Goal: Task Accomplishment & Management: Manage account settings

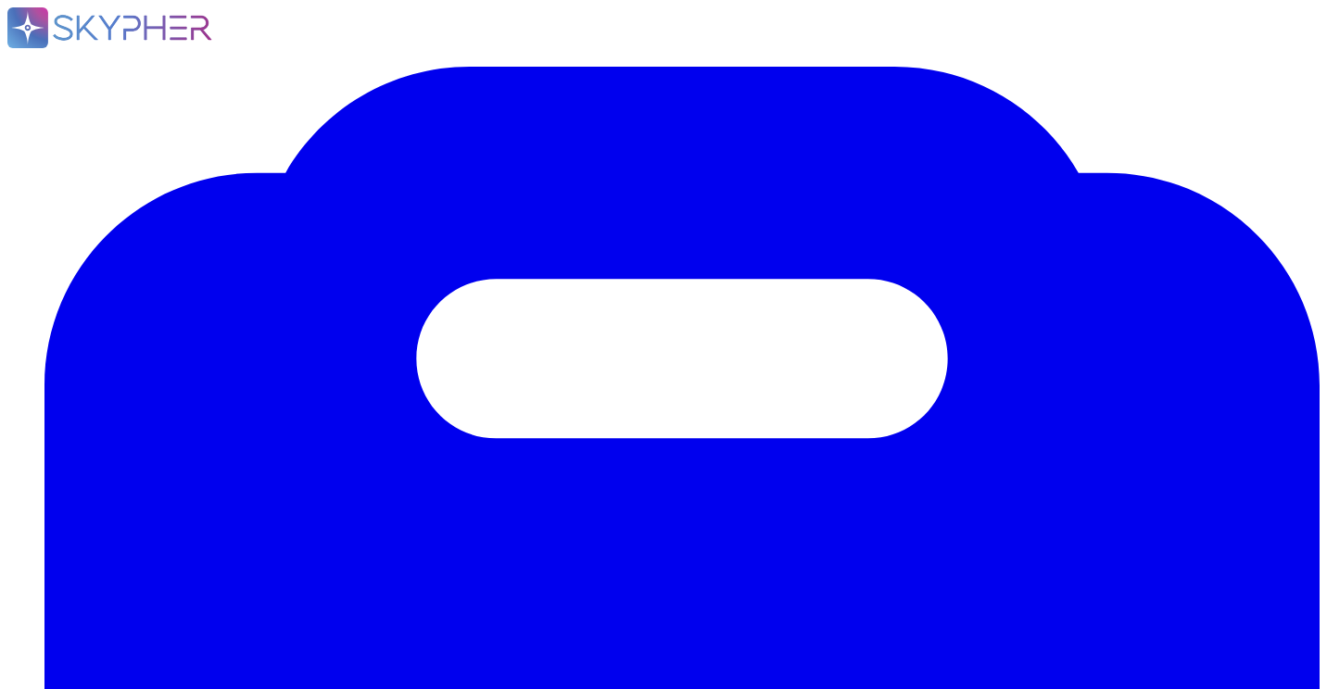
scroll to position [1005, 0]
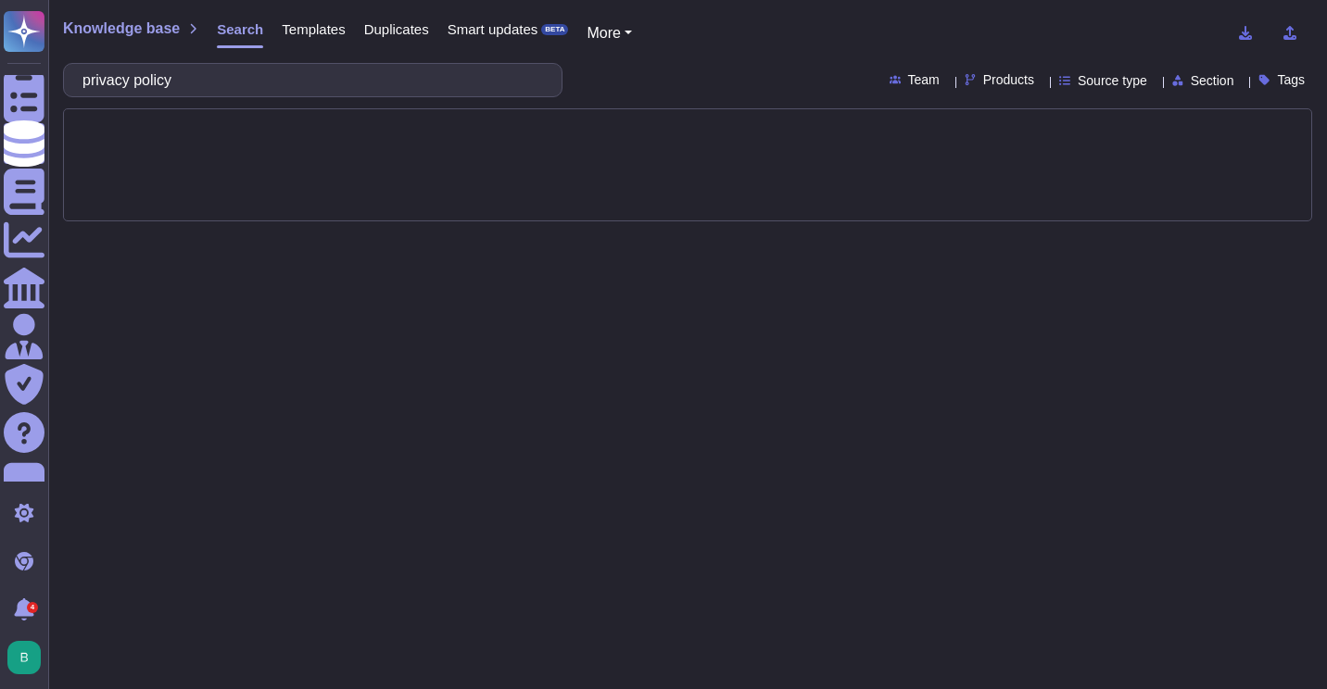
type input "privacy policy"
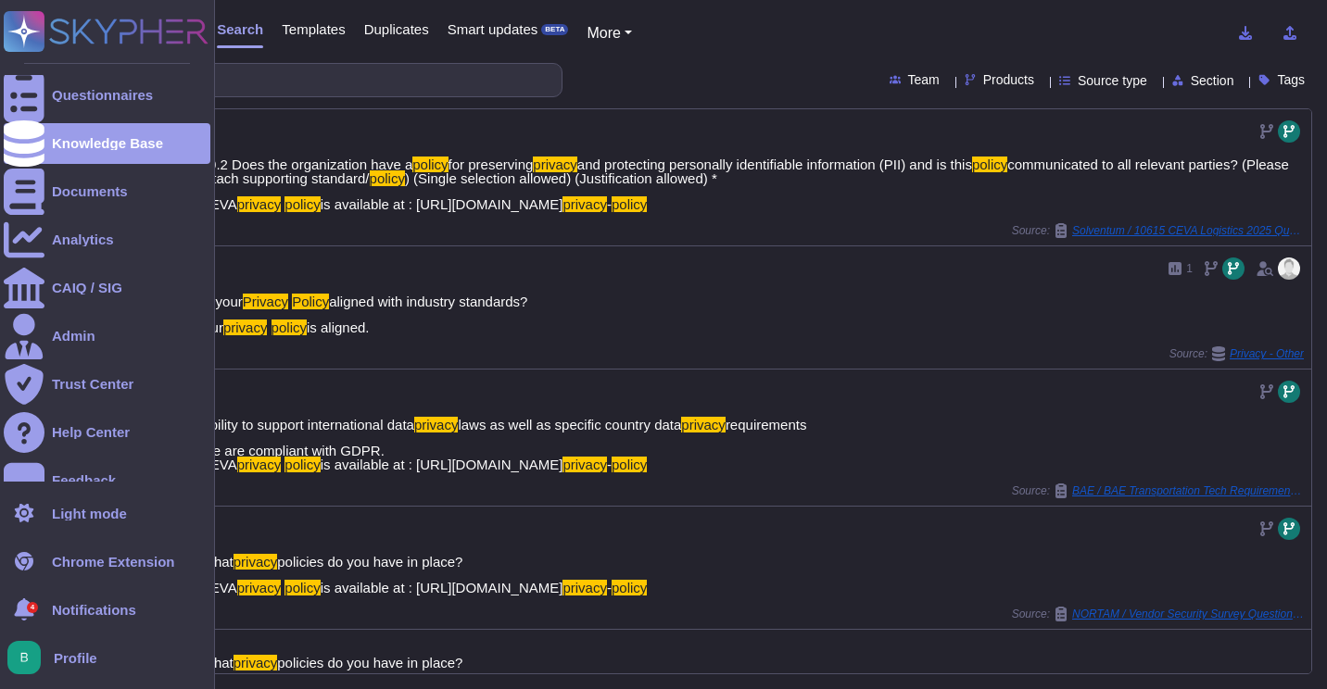
click at [100, 651] on div "Profile" at bounding box center [107, 657] width 207 height 41
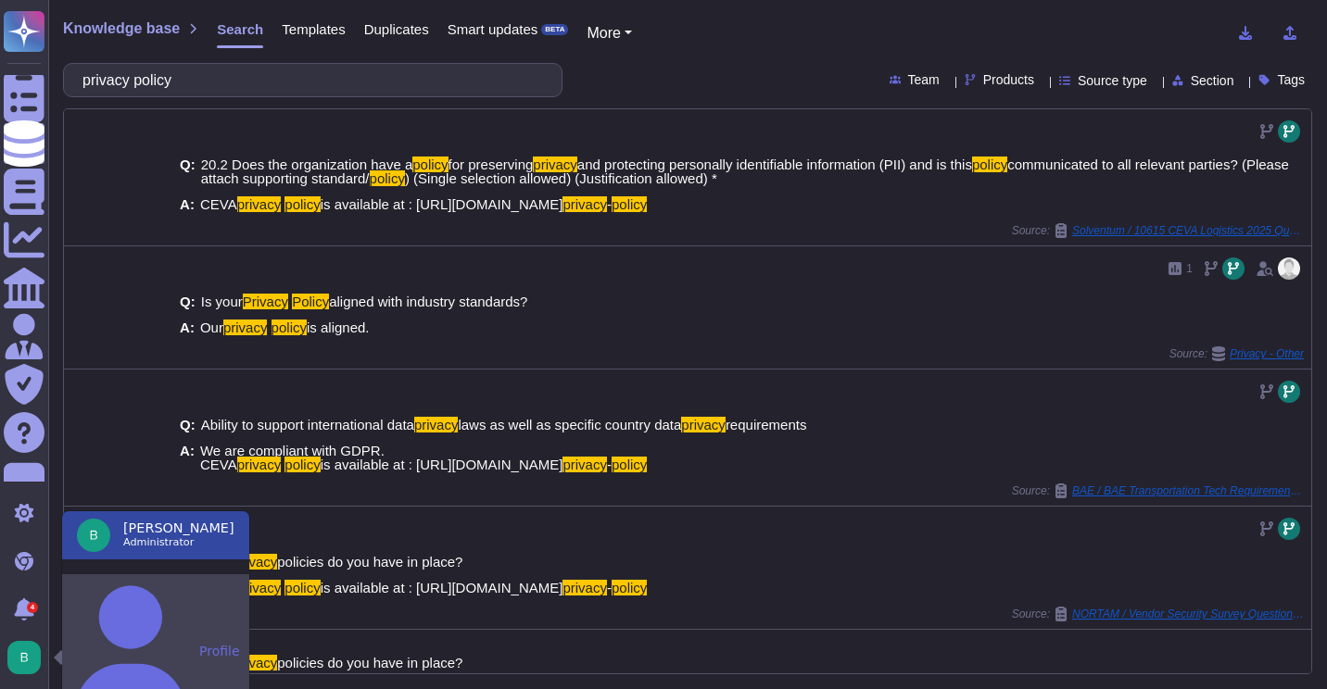
click at [120, 586] on button "Profile" at bounding box center [155, 651] width 187 height 154
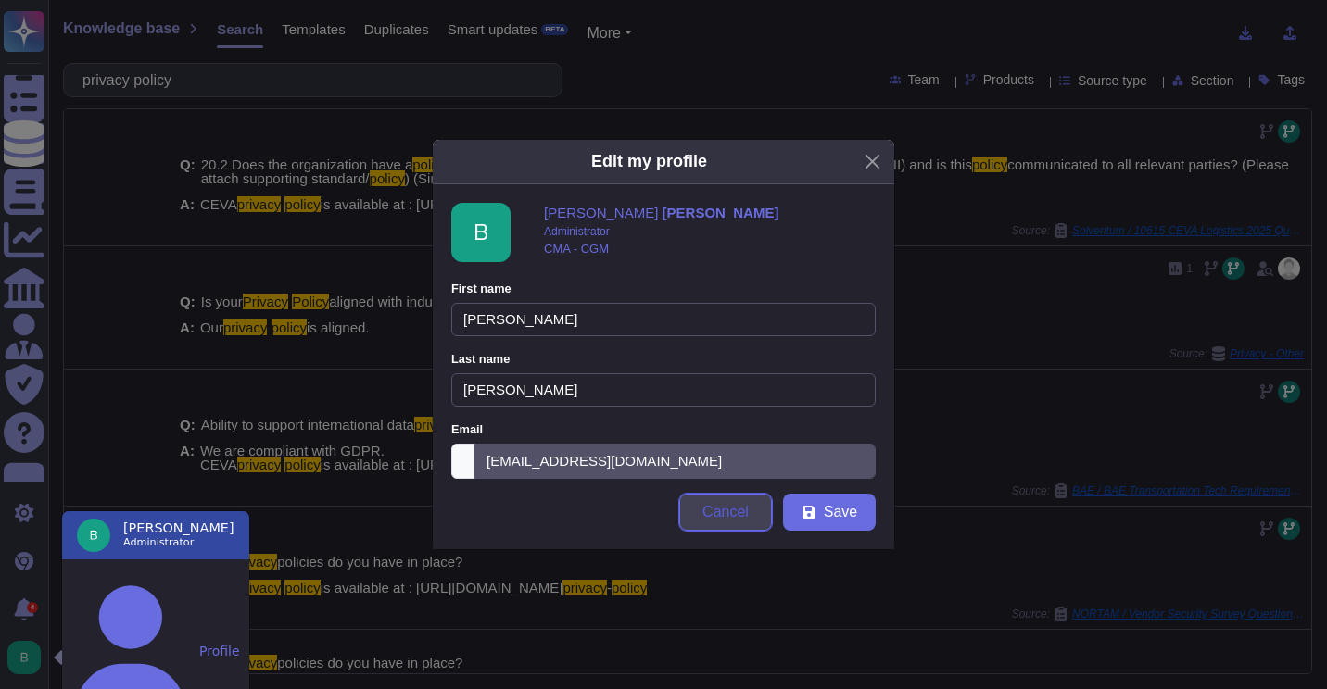
click at [721, 526] on button "Cancel" at bounding box center [725, 512] width 93 height 37
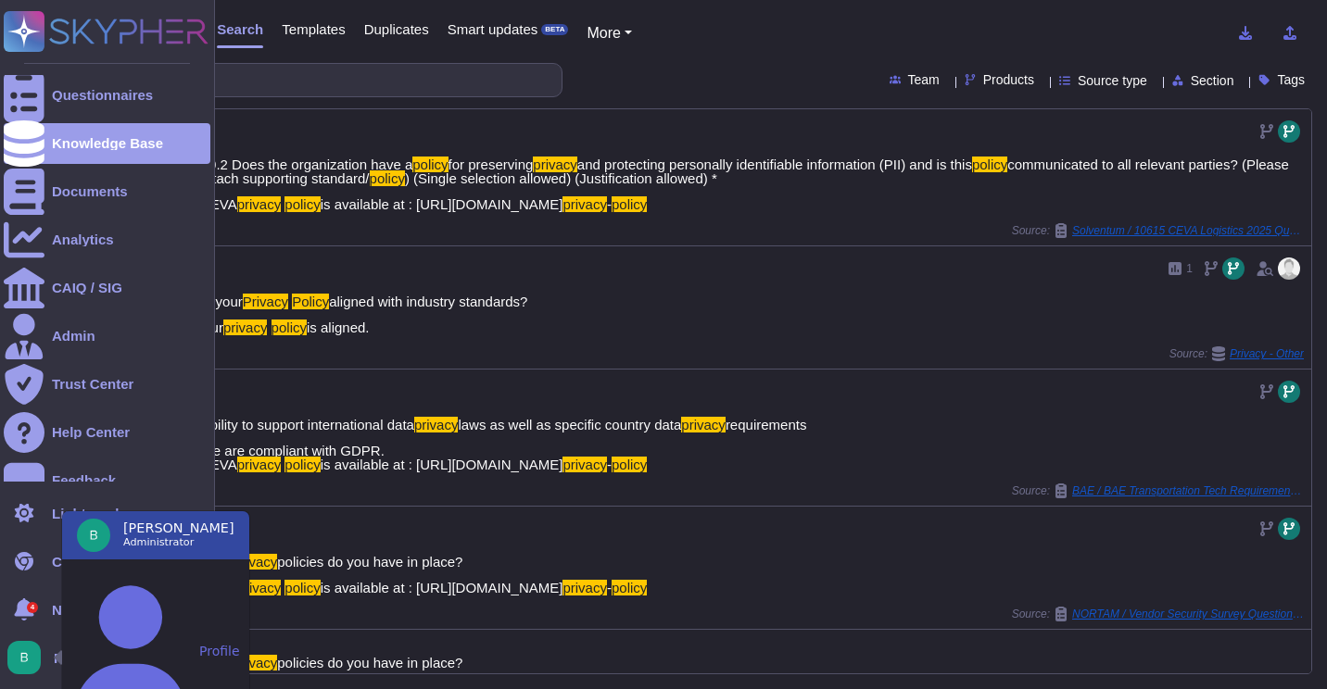
click at [26, 662] on img at bounding box center [23, 657] width 33 height 33
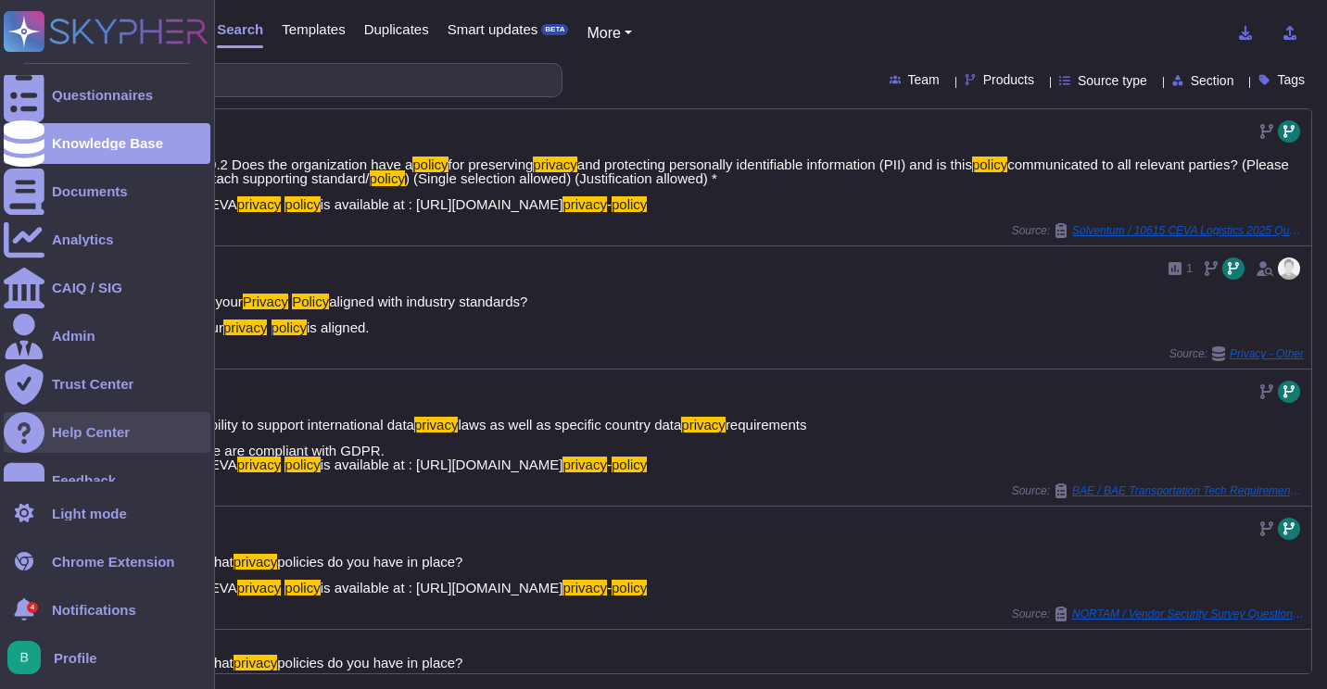
click at [82, 436] on div "Help Center" at bounding box center [91, 432] width 78 height 14
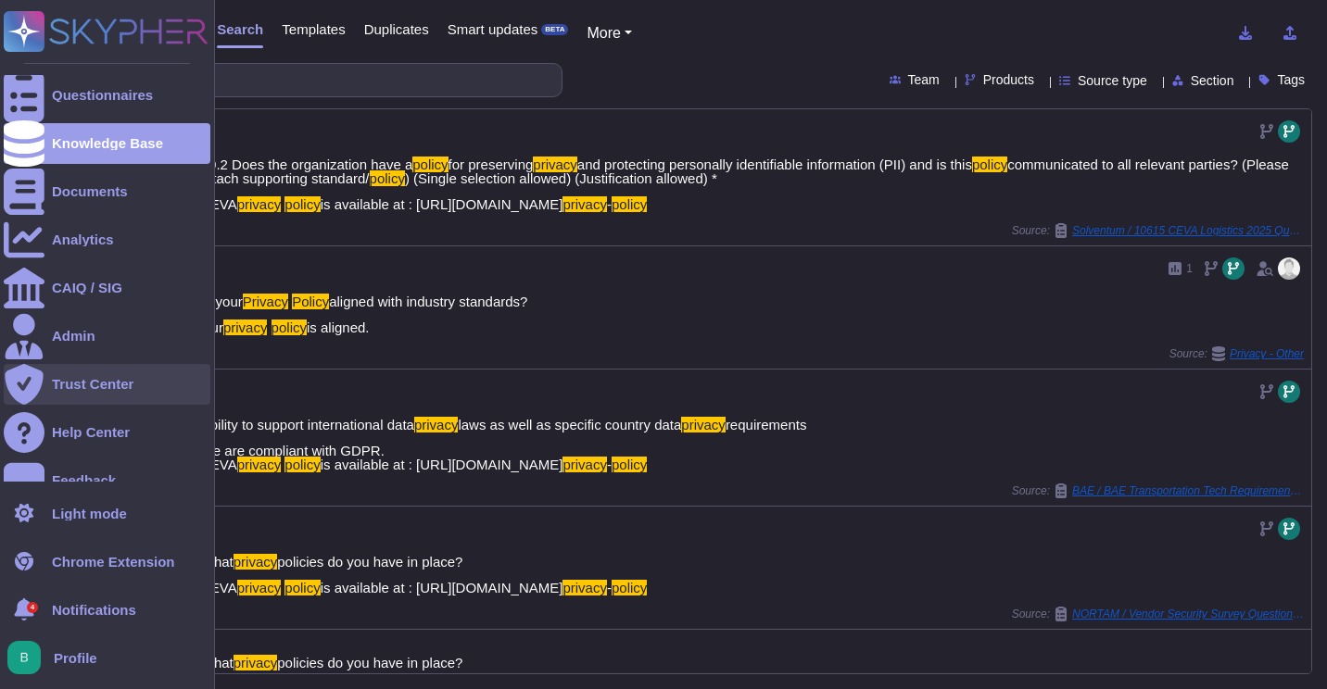
click at [91, 383] on div "Trust Center" at bounding box center [93, 384] width 82 height 14
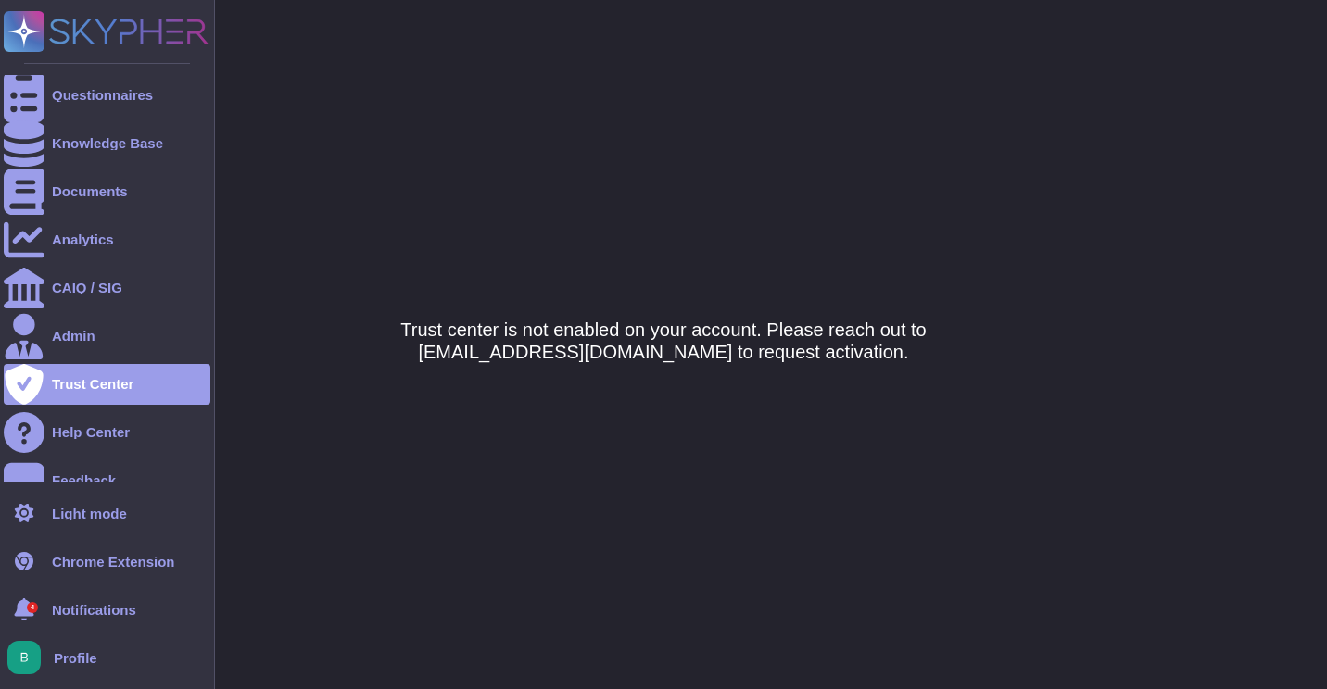
click at [78, 609] on span "Notifications" at bounding box center [94, 610] width 84 height 14
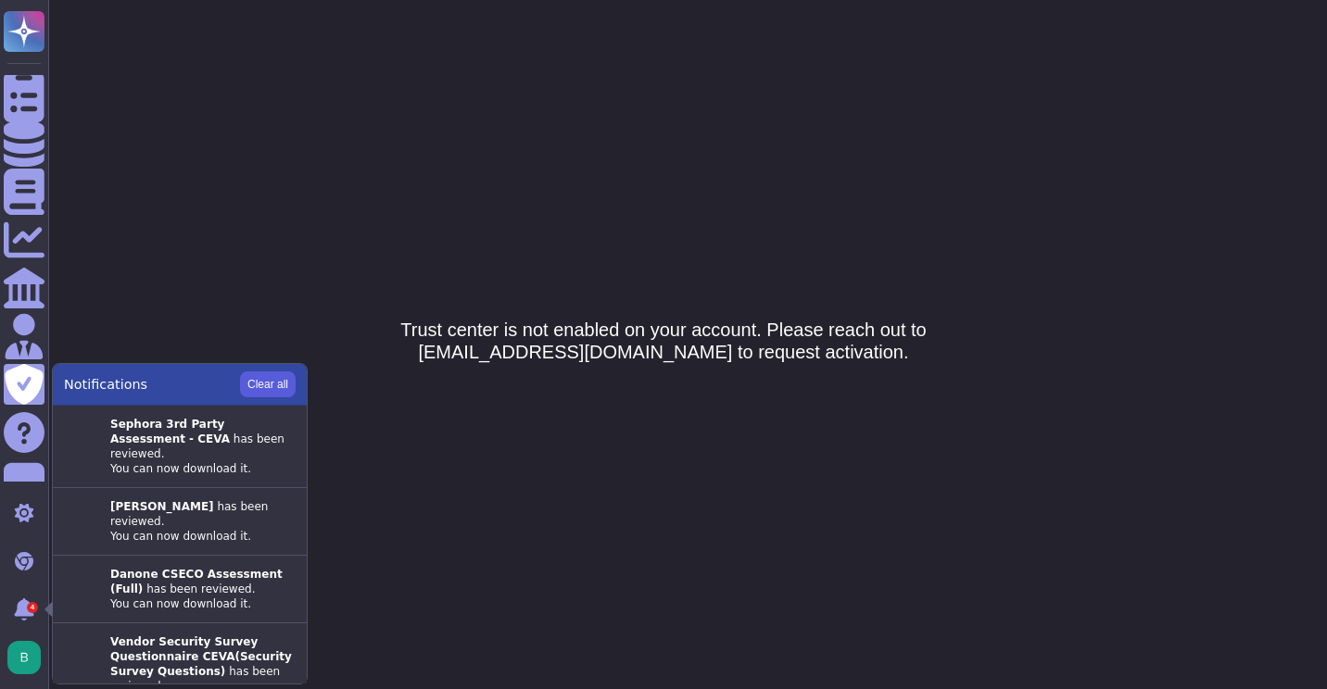
click at [259, 387] on button "Clear all" at bounding box center [268, 384] width 56 height 26
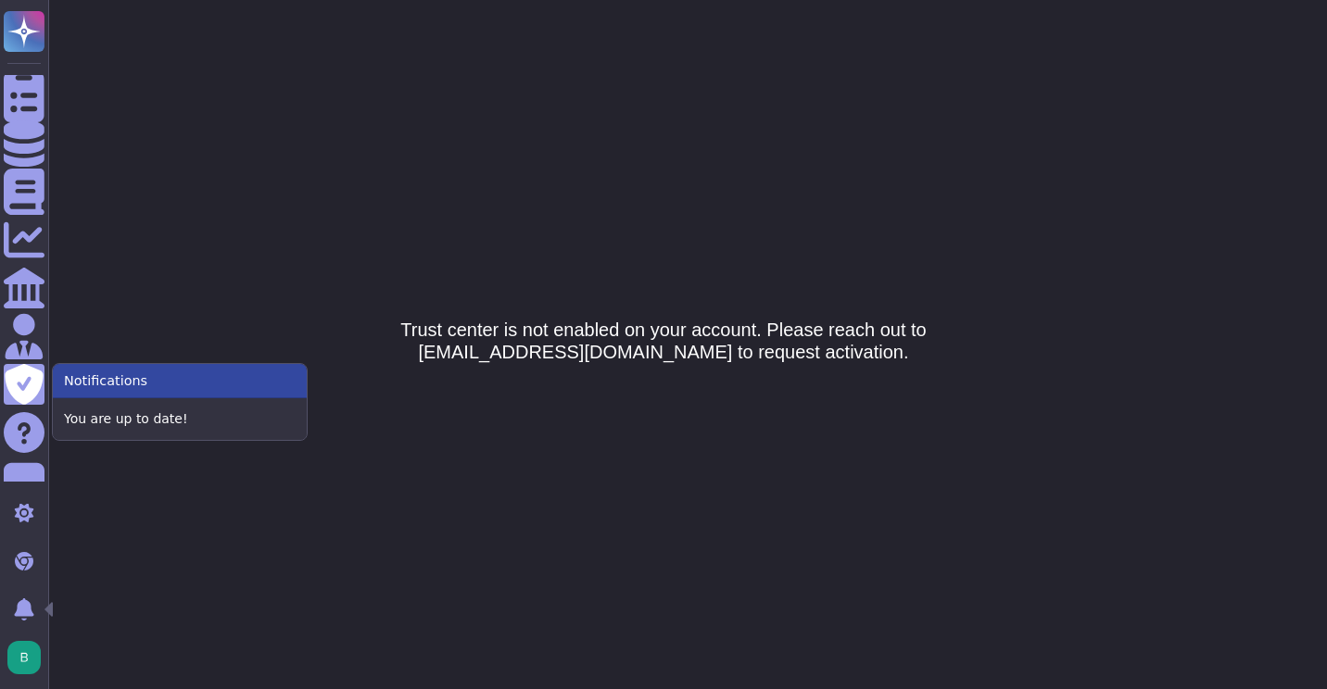
click at [311, 0] on html "Questionnaires Knowledge Base Documents Analytics CAIQ / SIG Admin Trust Center…" at bounding box center [663, 0] width 1327 height 0
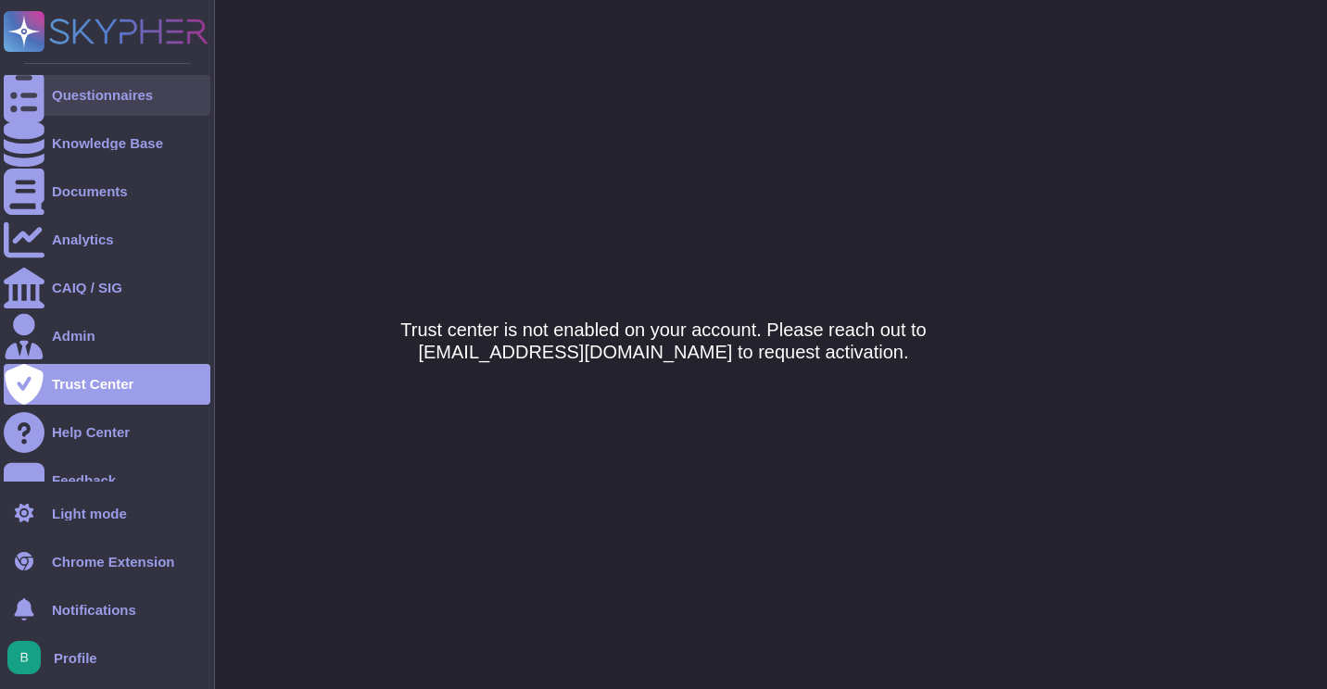
click at [47, 93] on div "Questionnaires" at bounding box center [107, 95] width 207 height 41
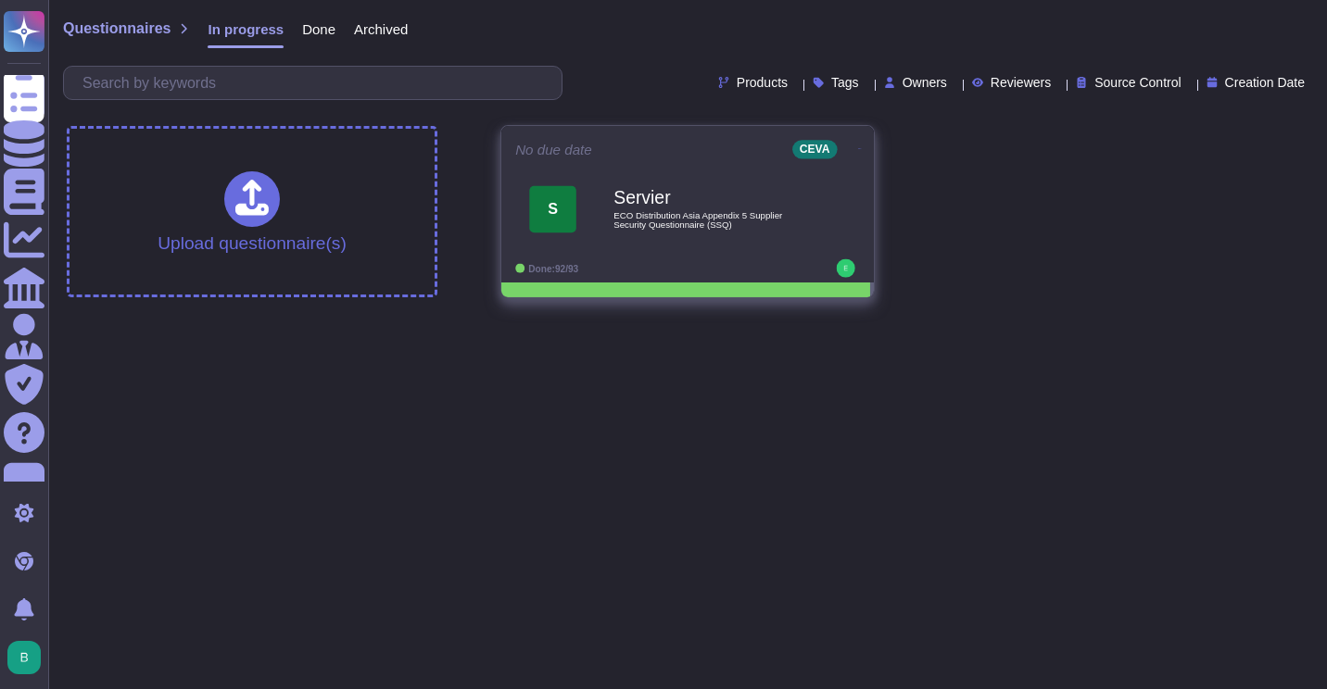
click at [858, 146] on icon at bounding box center [860, 148] width 4 height 5
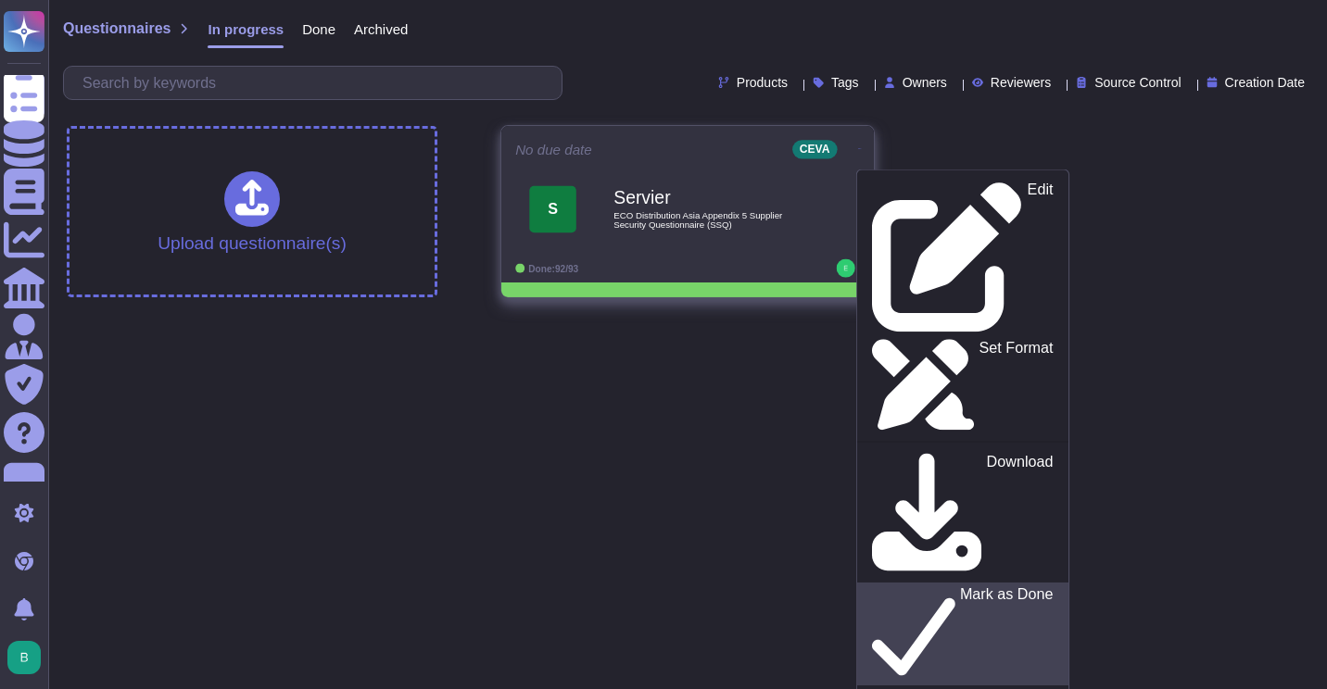
click at [960, 587] on p "Mark as Done" at bounding box center [1007, 634] width 94 height 94
